Goal: Navigation & Orientation: Find specific page/section

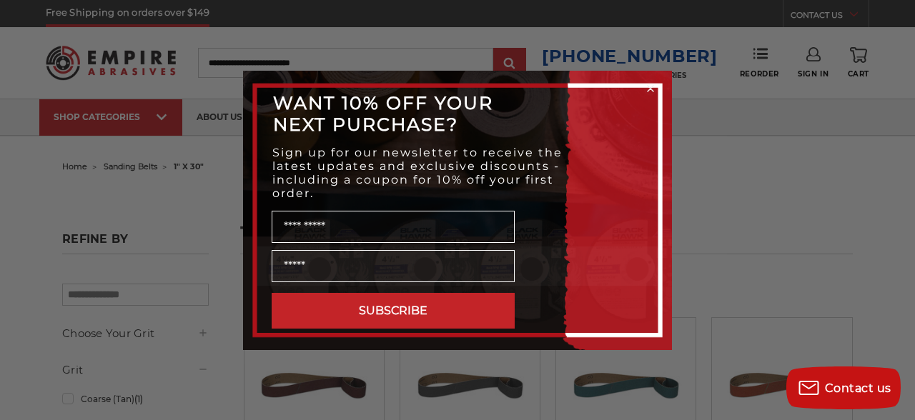
click at [653, 89] on circle "Close dialog" at bounding box center [651, 88] width 14 height 14
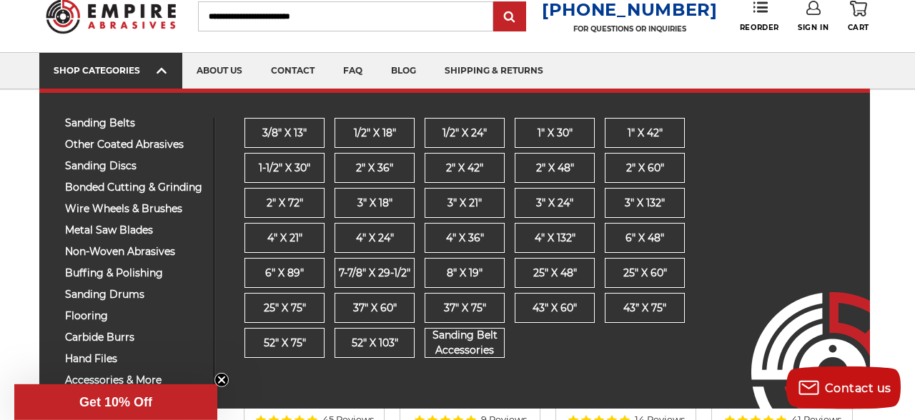
scroll to position [74, 0]
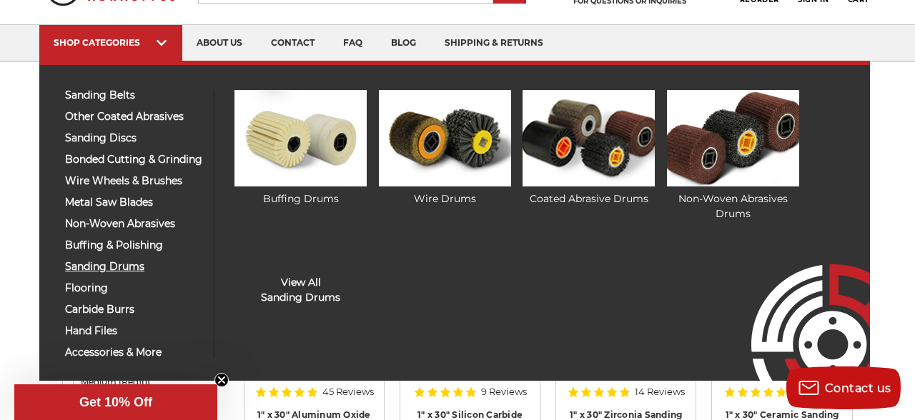
click at [113, 272] on span "sanding drums" at bounding box center [134, 267] width 138 height 11
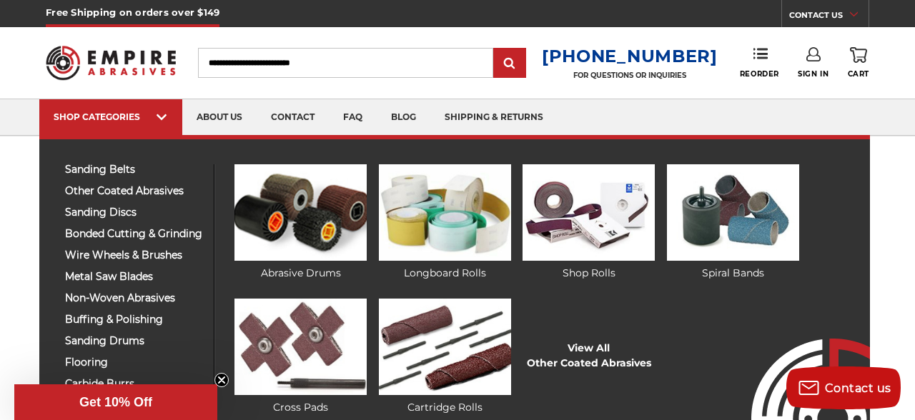
scroll to position [74, 0]
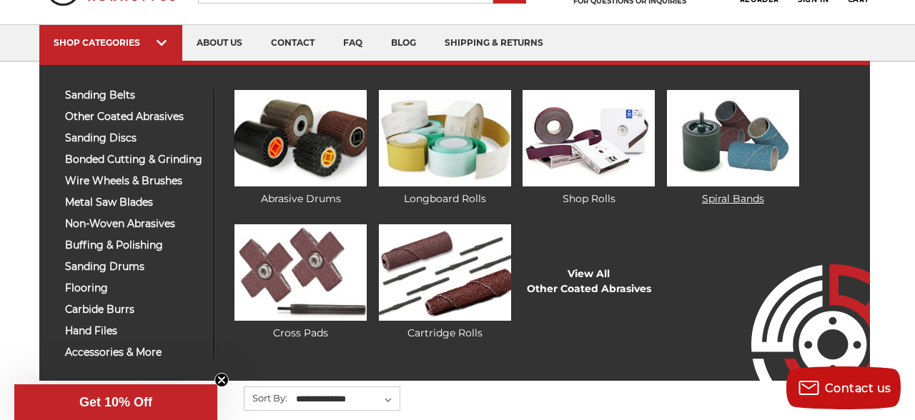
click at [714, 146] on img at bounding box center [733, 138] width 132 height 97
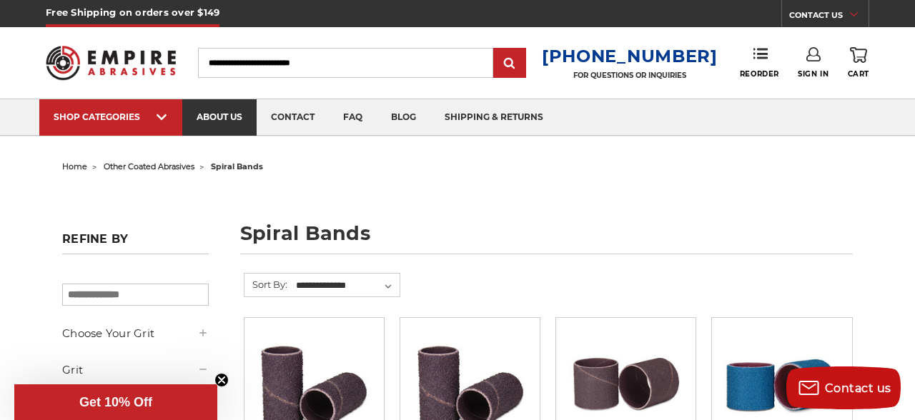
click at [222, 117] on link "about us" at bounding box center [219, 117] width 74 height 36
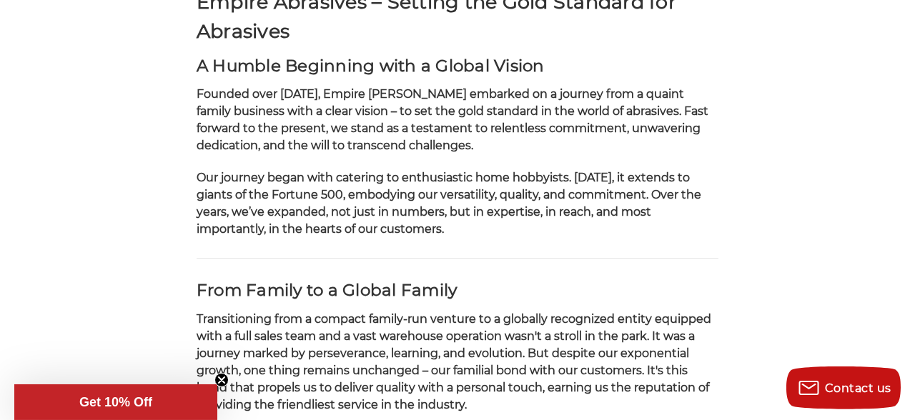
scroll to position [297, 0]
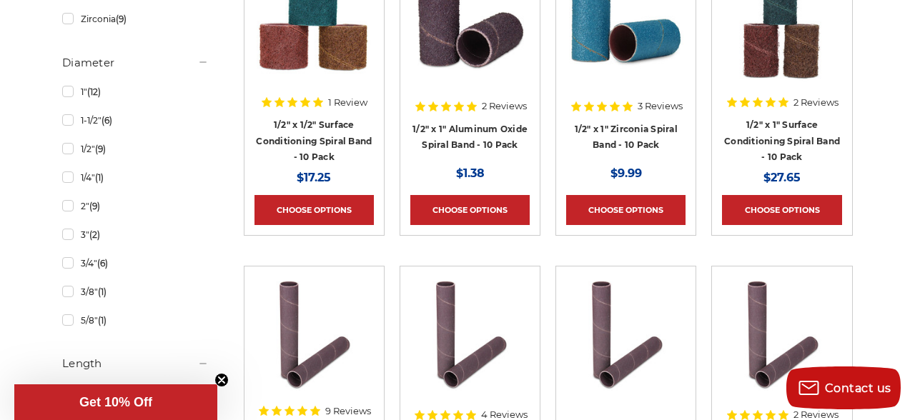
scroll to position [743, 0]
